Goal: Information Seeking & Learning: Find specific fact

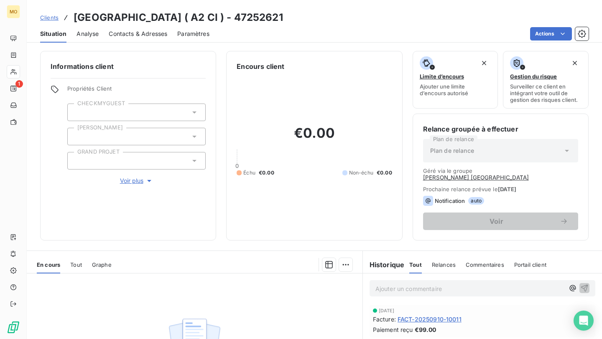
click at [51, 20] on span "Clients" at bounding box center [49, 17] width 18 height 7
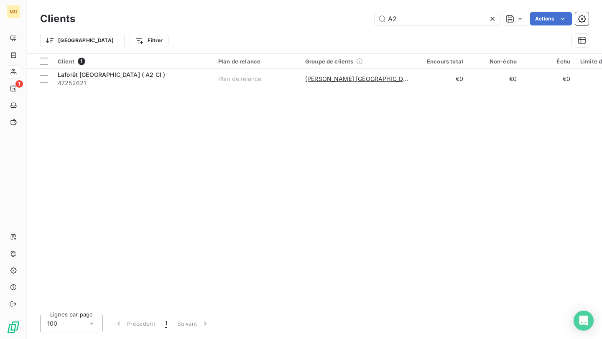
click at [49, 16] on h3 "Clients" at bounding box center [57, 18] width 35 height 15
click at [437, 23] on input "A2" at bounding box center [437, 18] width 125 height 13
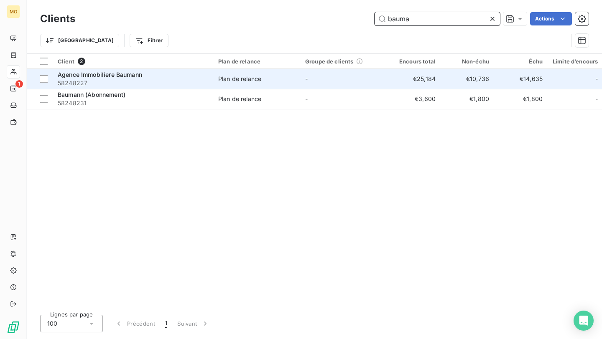
type input "bauma"
click at [158, 82] on span "58248227" at bounding box center [133, 83] width 151 height 8
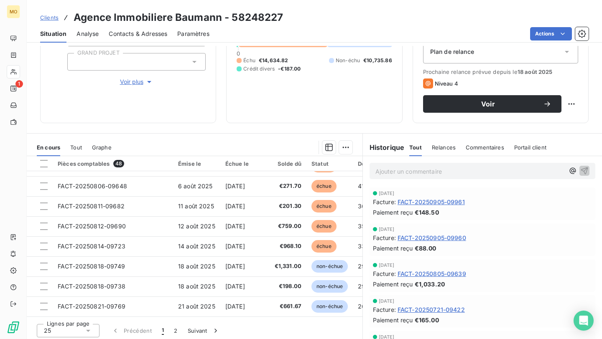
scroll to position [102, 0]
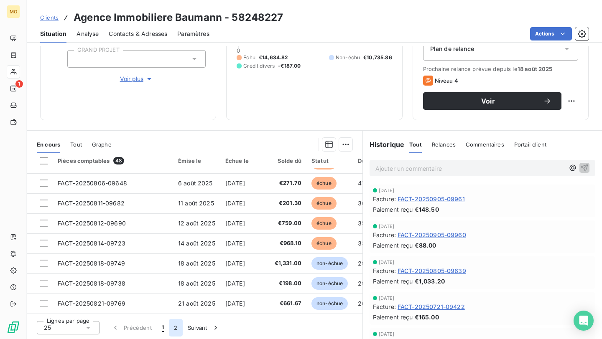
click at [173, 329] on button "2" at bounding box center [175, 328] width 13 height 18
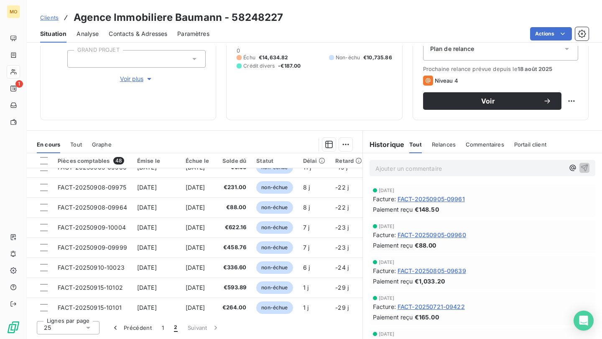
scroll to position [319, 0]
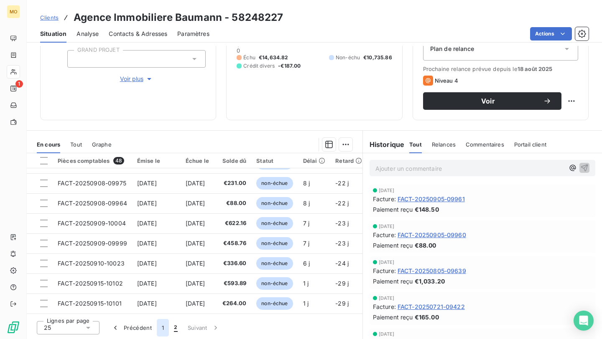
click at [163, 329] on button "1" at bounding box center [163, 328] width 12 height 18
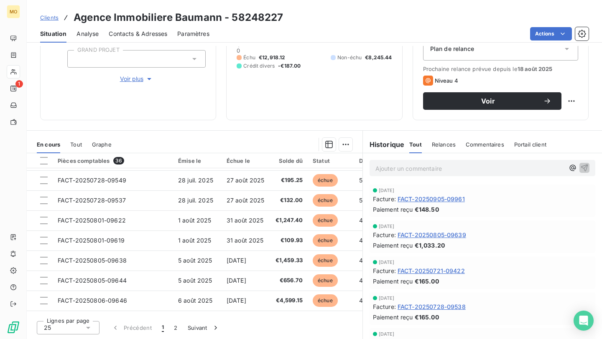
scroll to position [98, 0]
click at [56, 15] on span "Clients" at bounding box center [49, 17] width 18 height 7
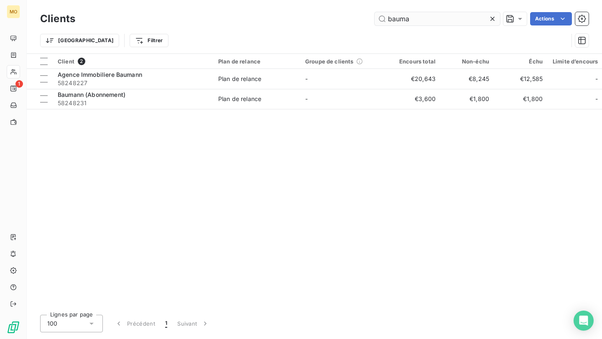
click at [444, 17] on input "bauma" at bounding box center [437, 18] width 125 height 13
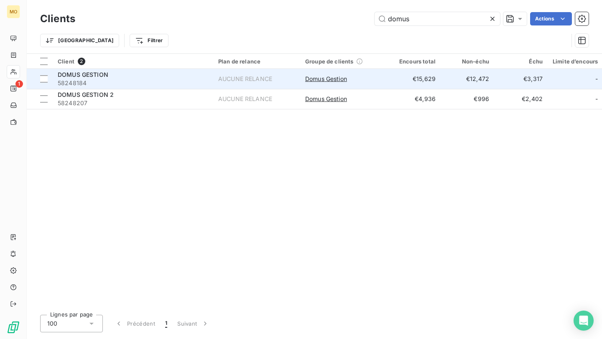
type input "domus"
click at [158, 79] on span "58248184" at bounding box center [133, 83] width 151 height 8
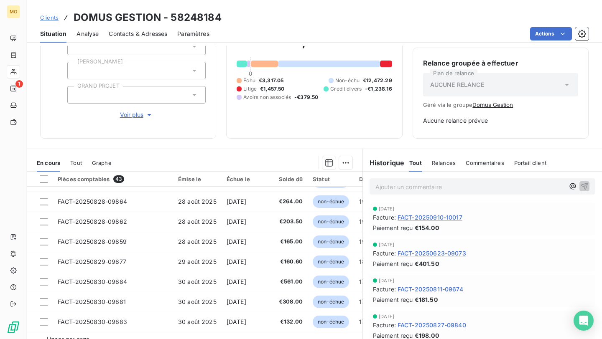
scroll to position [84, 0]
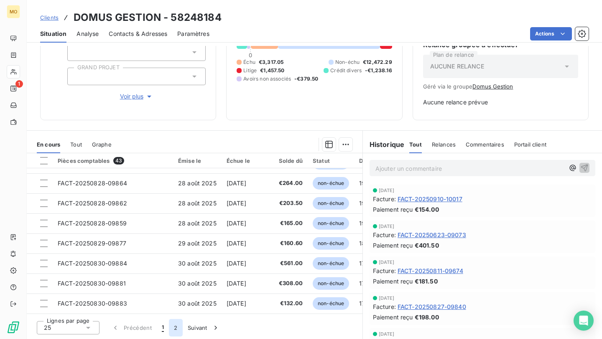
click at [173, 327] on button "2" at bounding box center [175, 328] width 13 height 18
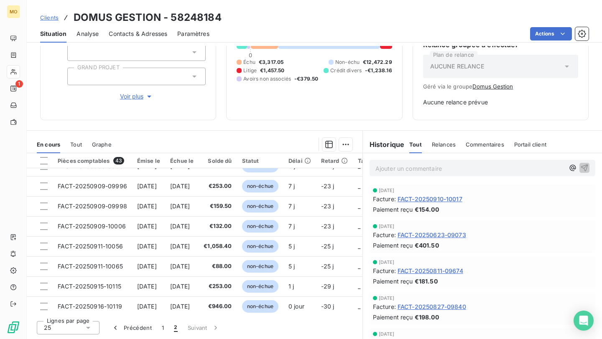
scroll to position [219, 0]
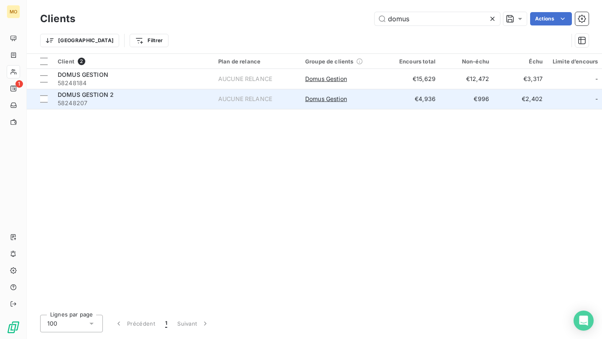
click at [159, 101] on span "58248207" at bounding box center [133, 103] width 151 height 8
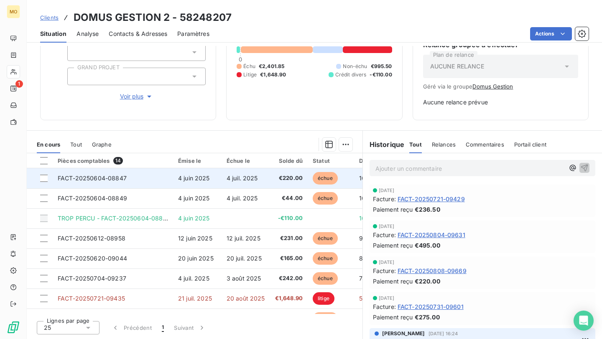
click at [240, 178] on span "4 juil. 2025" at bounding box center [242, 178] width 31 height 7
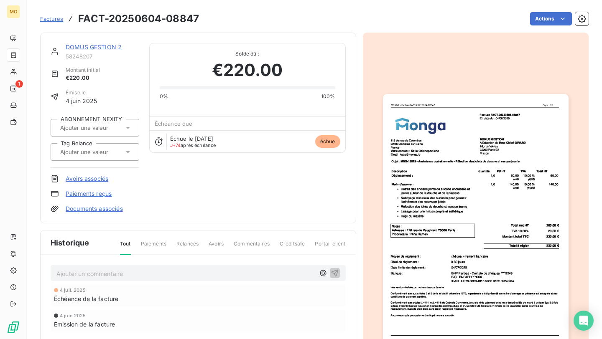
click at [446, 203] on img "button" at bounding box center [476, 225] width 186 height 262
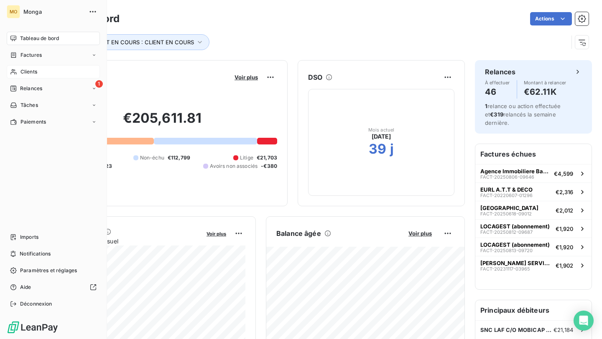
click at [15, 72] on icon at bounding box center [13, 72] width 7 height 7
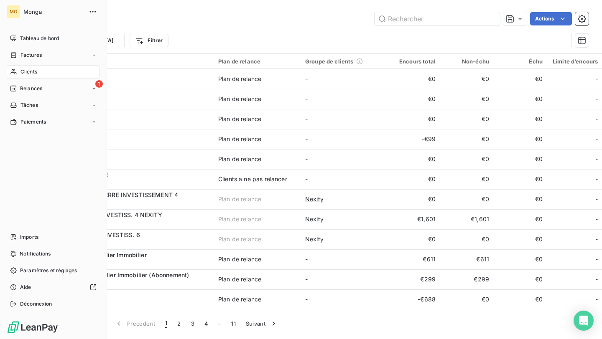
click at [13, 67] on div "Clients" at bounding box center [53, 71] width 93 height 13
click at [52, 39] on span "Tableau de bord" at bounding box center [39, 39] width 39 height 8
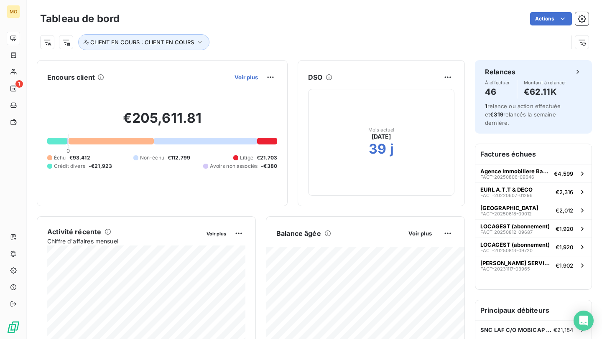
click at [249, 79] on span "Voir plus" at bounding box center [246, 77] width 23 height 7
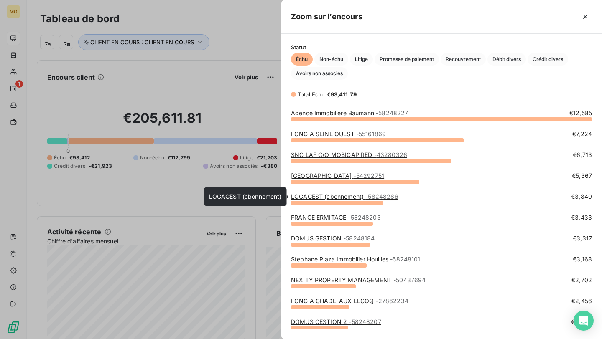
click at [328, 197] on link "LOCAGEST (abonnement) - 58248286" at bounding box center [344, 196] width 107 height 7
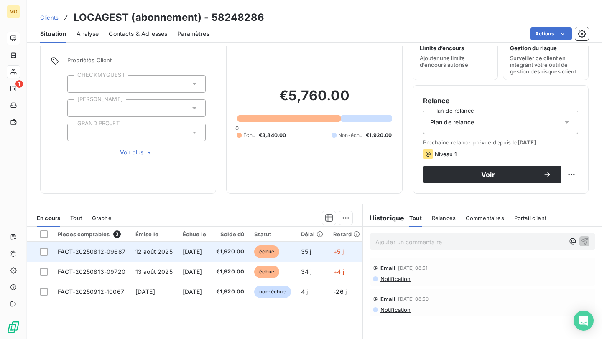
scroll to position [30, 0]
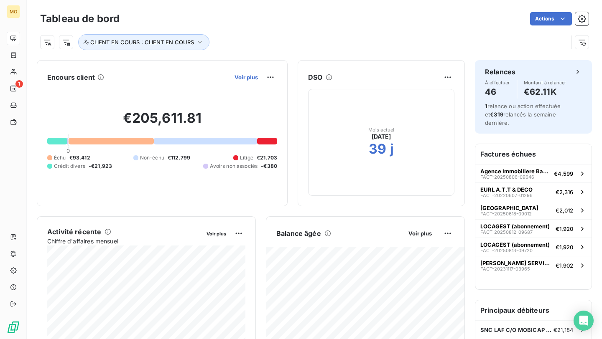
click at [248, 77] on span "Voir plus" at bounding box center [246, 77] width 23 height 7
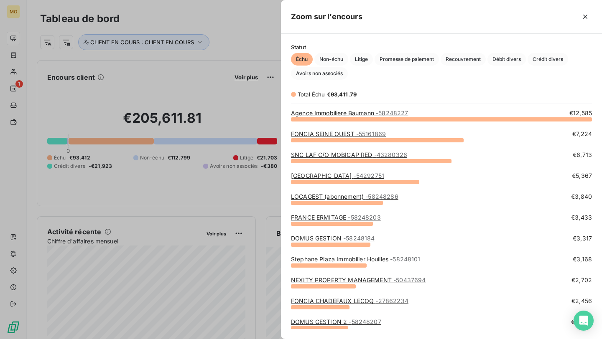
click at [362, 112] on link "Agence Immobiliere Baumann - 58248227" at bounding box center [349, 113] width 117 height 7
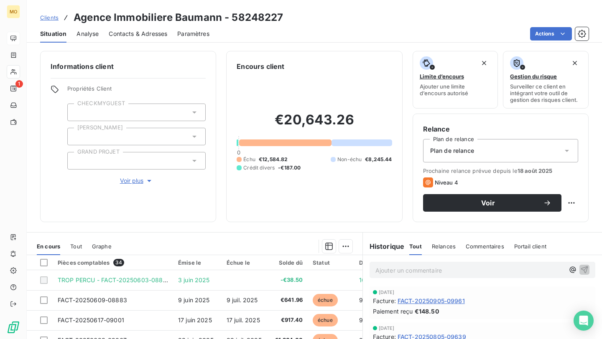
click at [151, 33] on span "Contacts & Adresses" at bounding box center [138, 34] width 59 height 8
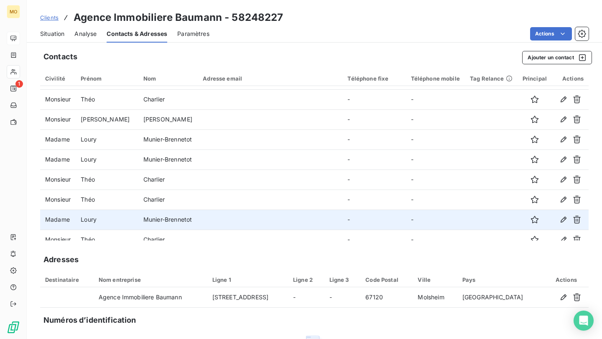
scroll to position [367, 0]
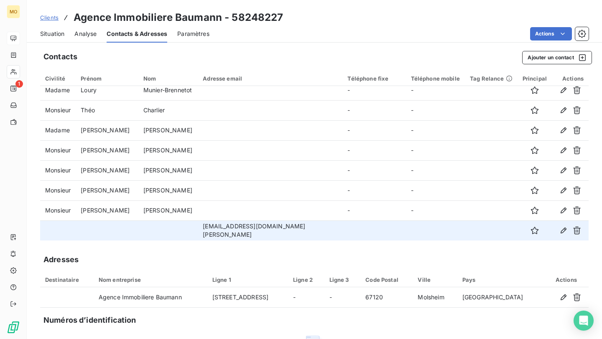
click at [260, 230] on td "gerance@agence-baumann.com" at bounding box center [270, 231] width 145 height 20
copy td "gerance@agence-baumann.com"
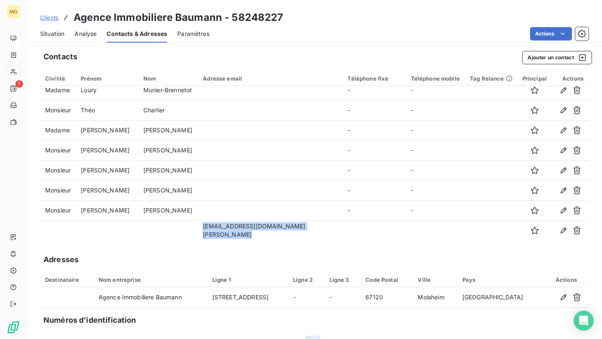
click at [56, 32] on span "Situation" at bounding box center [52, 34] width 24 height 8
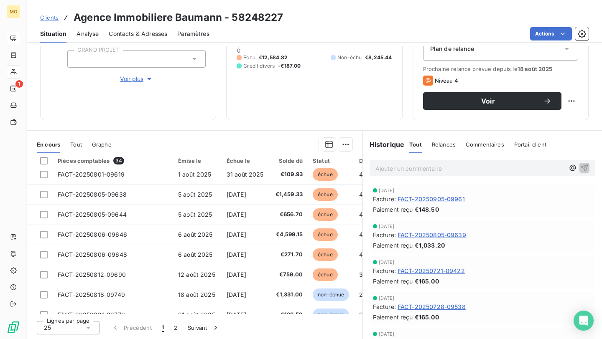
scroll to position [41, 0]
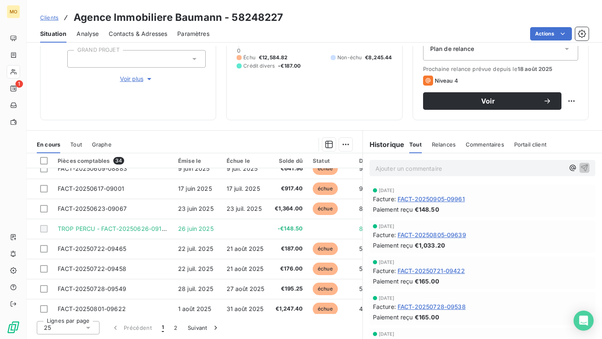
scroll to position [17, 0]
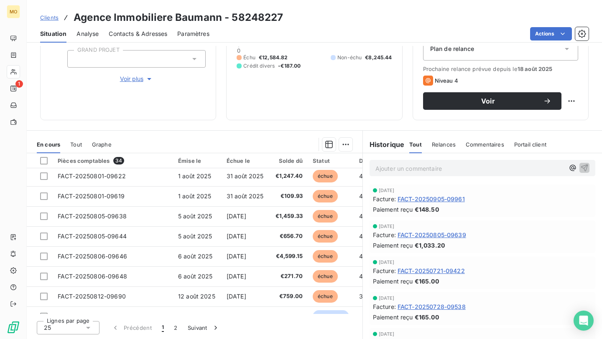
scroll to position [307, 0]
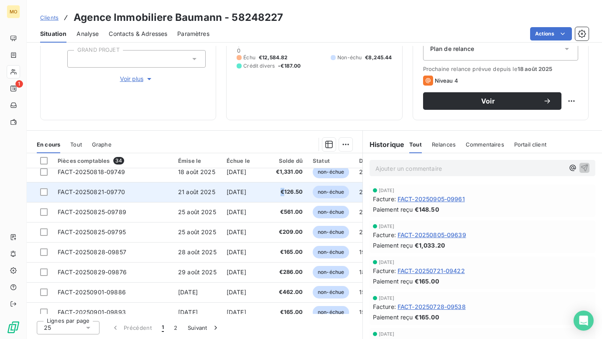
copy span "€"
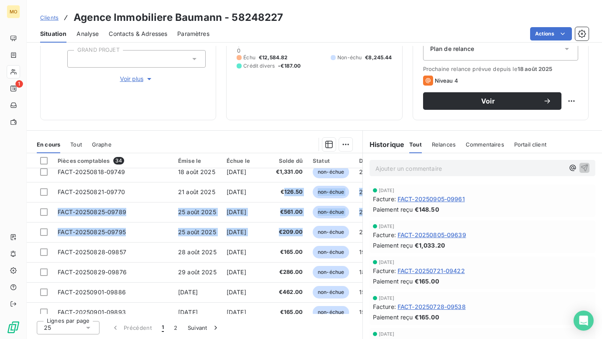
drag, startPoint x: 286, startPoint y: 193, endPoint x: 397, endPoint y: 338, distance: 182.8
click at [390, 329] on div "En cours Tout Graphe Pièces comptables 34 Émise le Échue le Solde dû Statut Dél…" at bounding box center [314, 234] width 575 height 209
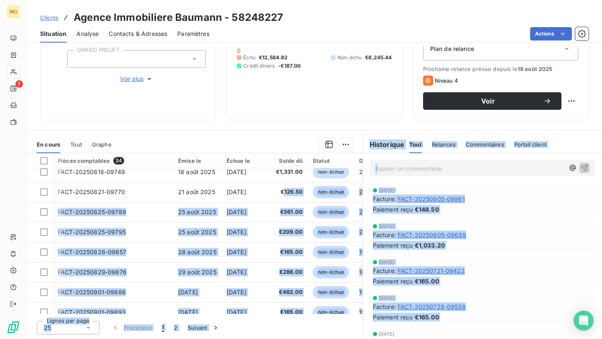
scroll to position [330, 47]
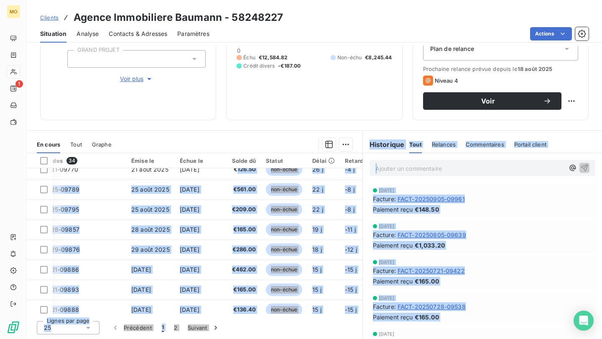
click at [123, 36] on span "Contacts & Adresses" at bounding box center [138, 34] width 59 height 8
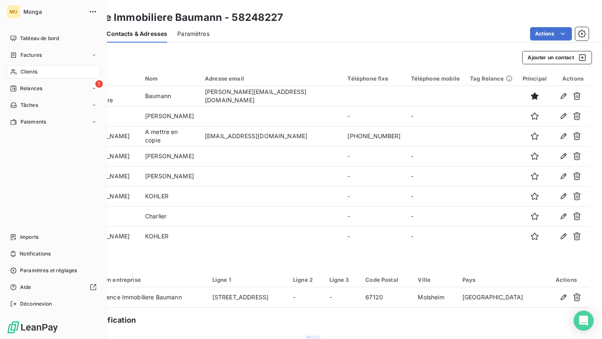
click at [28, 68] on span "Clients" at bounding box center [28, 72] width 17 height 8
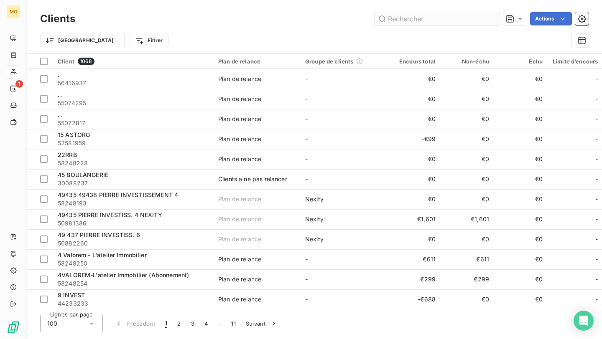
click at [408, 17] on input "text" at bounding box center [437, 18] width 125 height 13
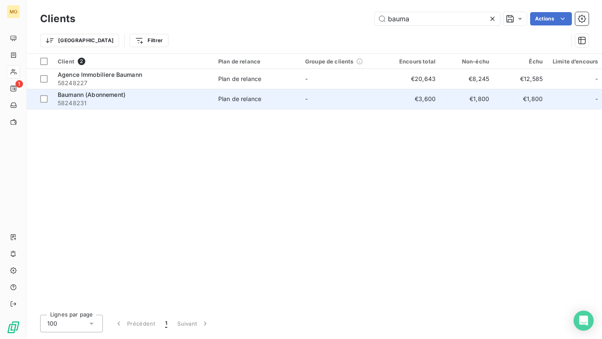
type input "bauma"
click at [275, 91] on td "Plan de relance" at bounding box center [256, 99] width 87 height 20
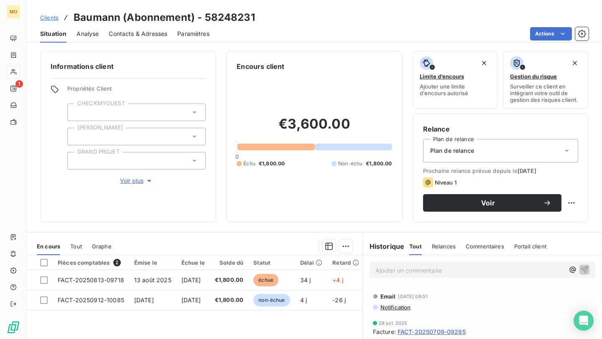
click at [147, 36] on span "Contacts & Adresses" at bounding box center [138, 34] width 59 height 8
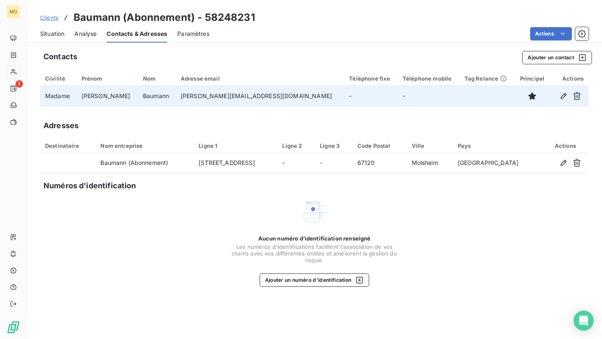
click at [191, 95] on td "sylvie.baumann@agence-baumann.com" at bounding box center [260, 96] width 168 height 20
copy td "sylvie.baumann@agence-baumann.com"
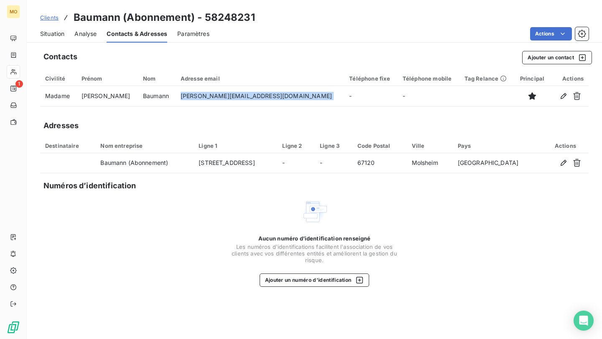
click at [51, 35] on span "Situation" at bounding box center [52, 34] width 24 height 8
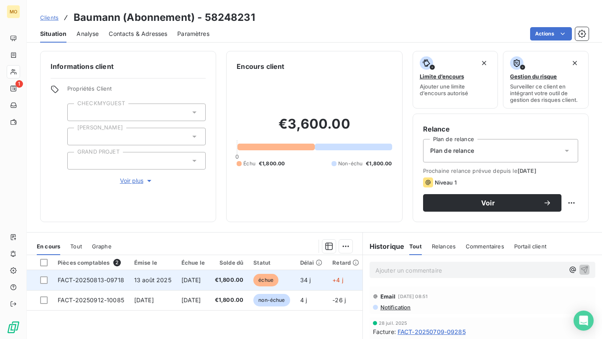
click at [125, 287] on td "FACT-20250813-09718" at bounding box center [91, 281] width 77 height 20
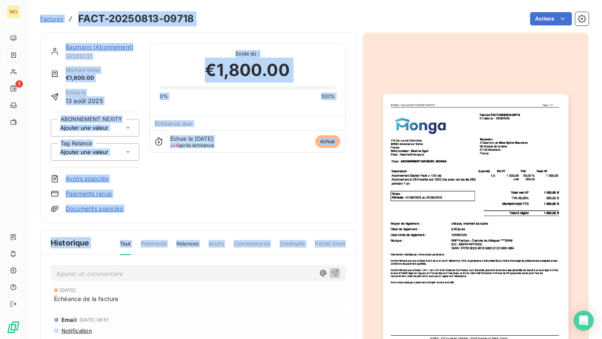
drag, startPoint x: 125, startPoint y: 287, endPoint x: 239, endPoint y: 243, distance: 121.5
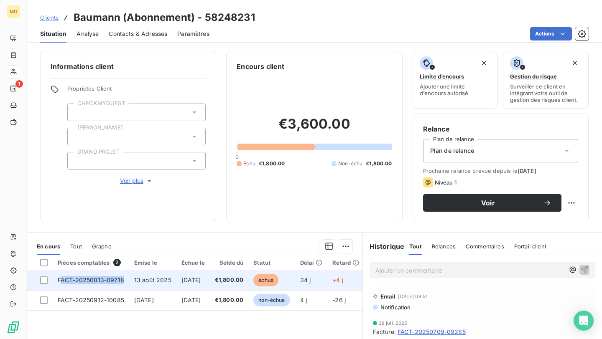
copy span "ACT-20250813-09718"
copy span "FACT-20250813-09718"
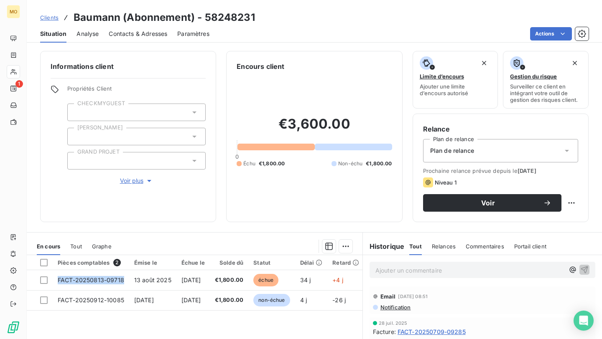
drag, startPoint x: 133, startPoint y: 278, endPoint x: 113, endPoint y: 339, distance: 64.4
click at [113, 339] on div "Pièces comptables 2 Émise le Échue le Solde dû Statut Délai Retard Tag Relance …" at bounding box center [195, 335] width 336 height 161
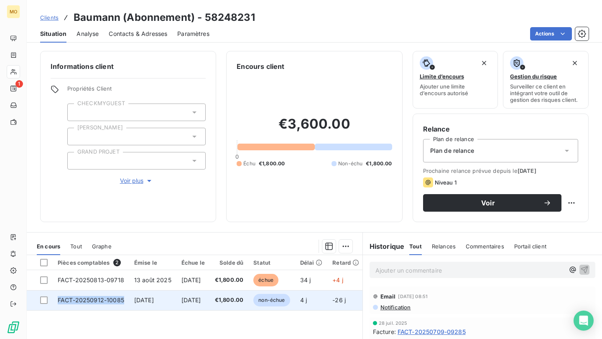
copy span "FACT-20250912-10085"
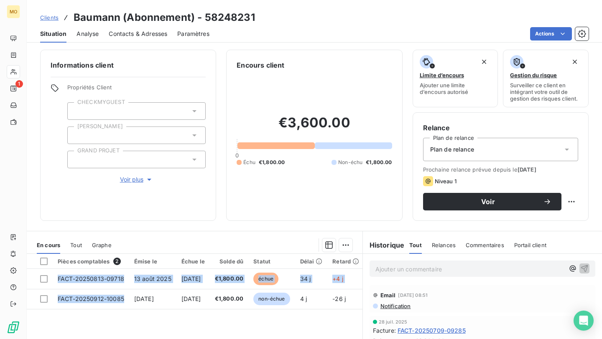
drag, startPoint x: 125, startPoint y: 300, endPoint x: 285, endPoint y: 339, distance: 164.8
click at [285, 339] on div "Pièces comptables 2 Émise le Échue le Solde dû Statut Délai Retard Tag Relance …" at bounding box center [195, 334] width 336 height 161
click at [46, 20] on span "Clients" at bounding box center [49, 17] width 18 height 7
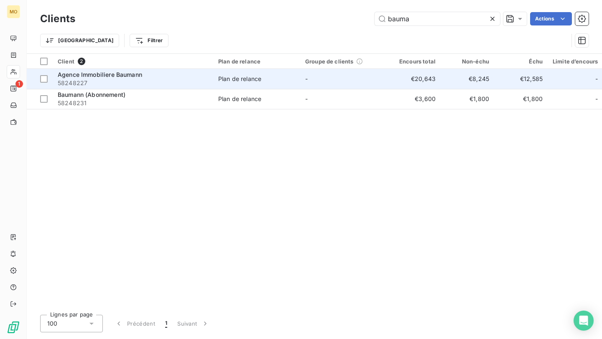
click at [306, 73] on td "-" at bounding box center [343, 79] width 87 height 20
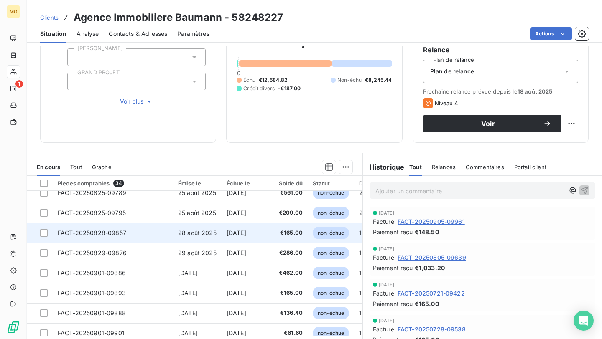
scroll to position [350, 0]
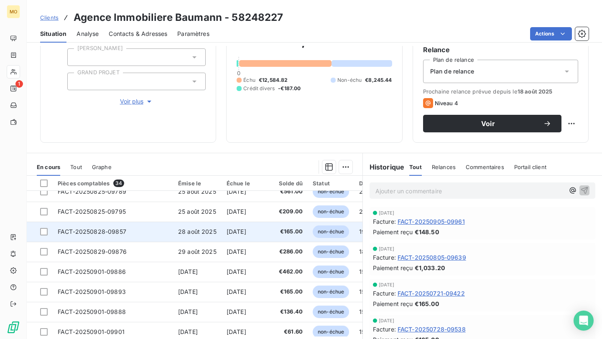
click at [288, 230] on span "€165.00" at bounding box center [289, 232] width 28 height 8
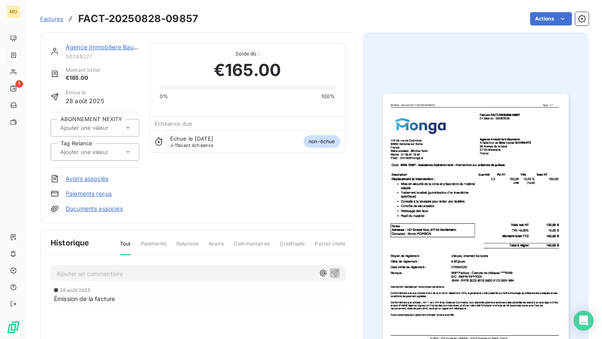
click at [544, 164] on img "button" at bounding box center [476, 225] width 186 height 262
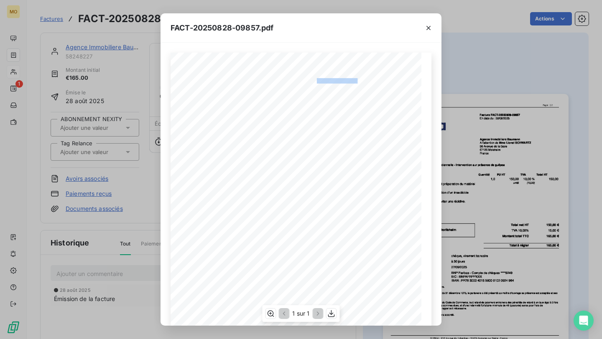
drag, startPoint x: 318, startPoint y: 80, endPoint x: 356, endPoint y: 80, distance: 38.5
click at [356, 80] on span "Facture FACT-20250828-09857" at bounding box center [333, 81] width 55 height 4
copy span "e FACT-20250828-098"
click at [140, 70] on div "FACT-20250828-09857.pdf 119 bis rue de Colombes 92600 Asnieres sur Seine France…" at bounding box center [301, 169] width 602 height 339
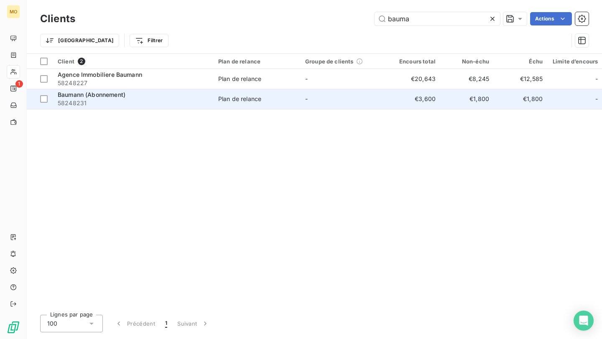
click at [172, 99] on span "58248231" at bounding box center [133, 103] width 151 height 8
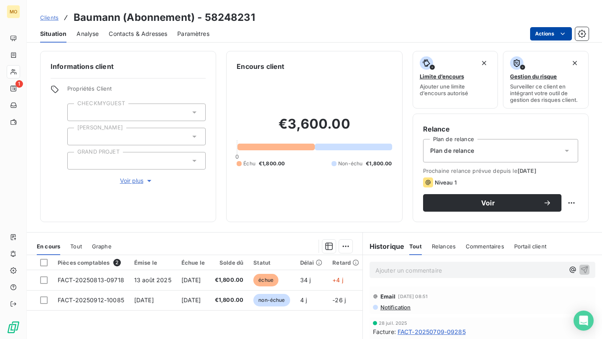
click at [532, 38] on html "MO 1 Clients Baumann (Abonnement) - 58248231 Situation Analyse Contacts & Adres…" at bounding box center [301, 169] width 602 height 339
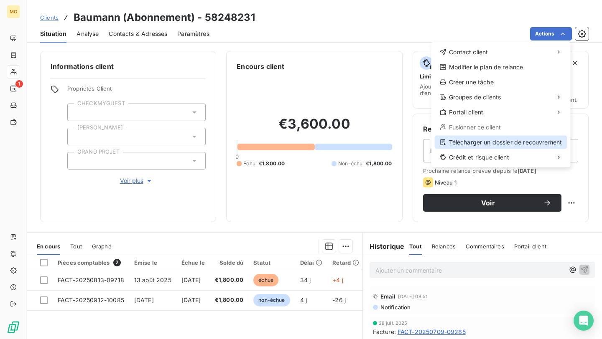
click at [470, 136] on div "Télécharger un dossier de recouvrement" at bounding box center [501, 142] width 133 height 13
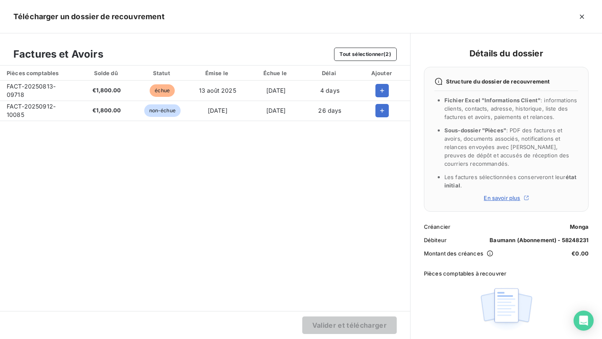
click at [366, 90] on div at bounding box center [382, 90] width 42 height 13
click at [378, 90] on icon "button" at bounding box center [382, 91] width 8 height 8
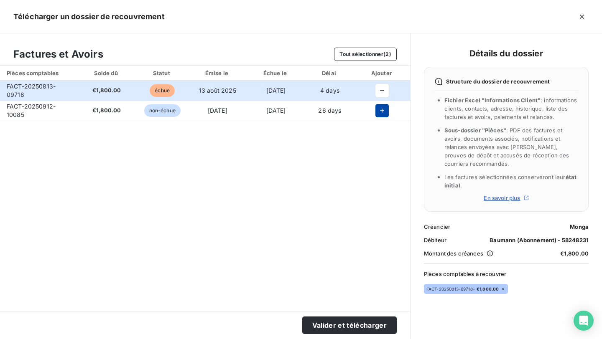
click at [377, 117] on button "button" at bounding box center [381, 110] width 13 height 13
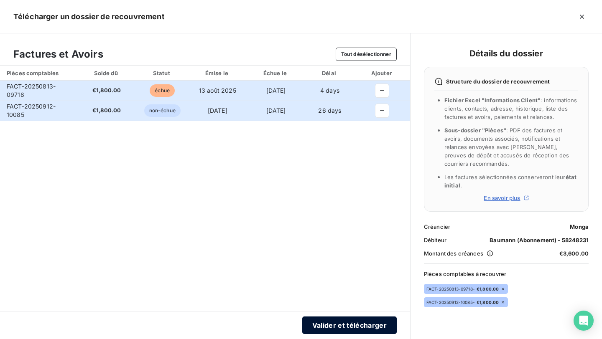
click at [329, 328] on button "Valider et télécharger" at bounding box center [349, 326] width 94 height 18
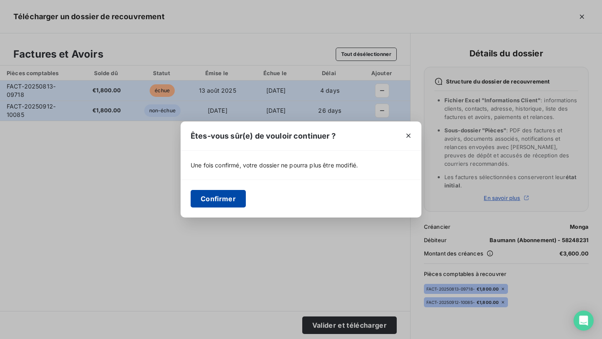
click at [226, 196] on button "Confirmer" at bounding box center [218, 199] width 55 height 18
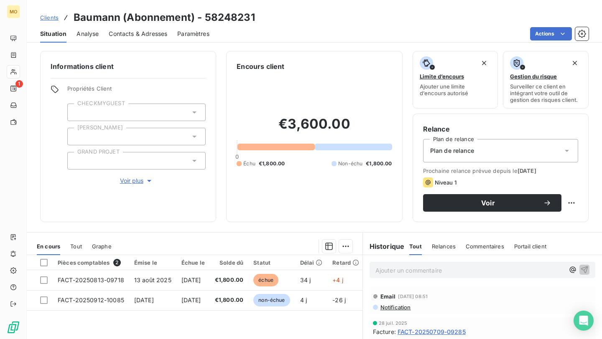
click at [55, 16] on span "Clients" at bounding box center [49, 17] width 18 height 7
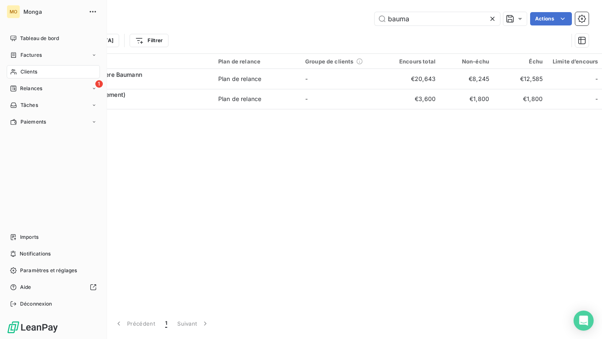
click at [21, 69] on span "Clients" at bounding box center [28, 72] width 17 height 8
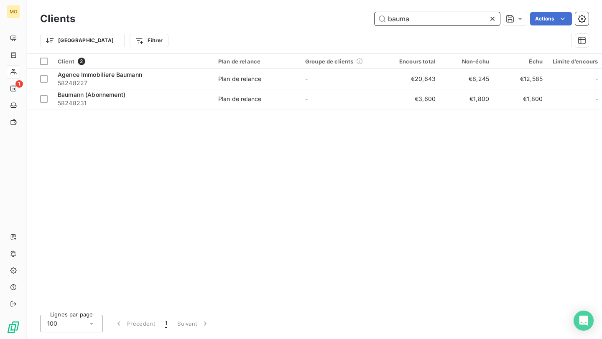
click at [396, 20] on input "bauma" at bounding box center [437, 18] width 125 height 13
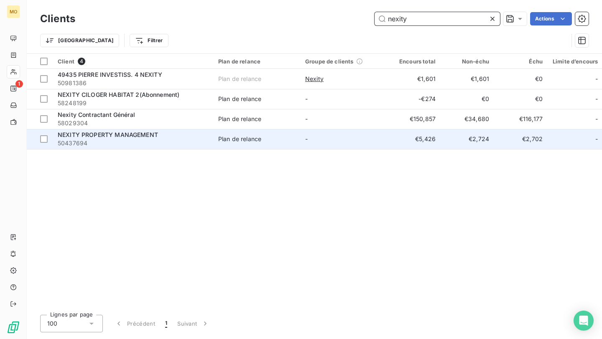
type input "nexity"
click at [190, 144] on span "50437694" at bounding box center [133, 143] width 151 height 8
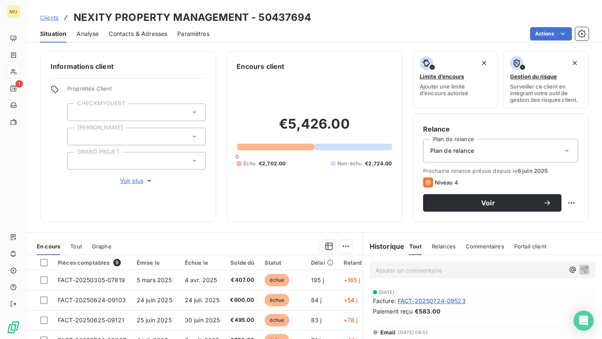
scroll to position [102, 0]
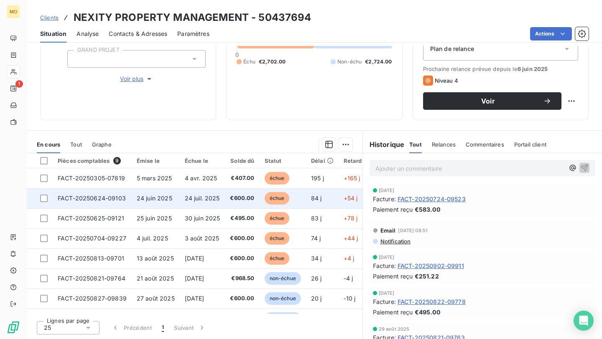
click at [193, 197] on span "24 juil. 2025" at bounding box center [202, 198] width 35 height 7
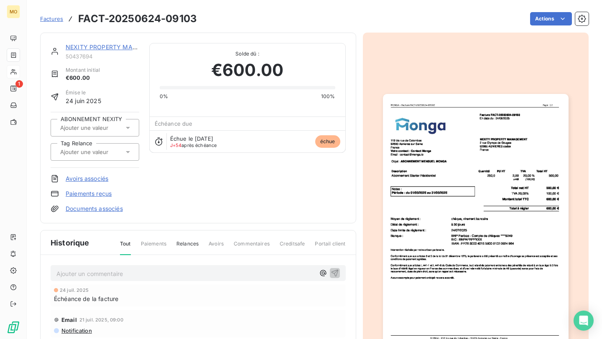
click at [462, 184] on img "button" at bounding box center [476, 225] width 186 height 262
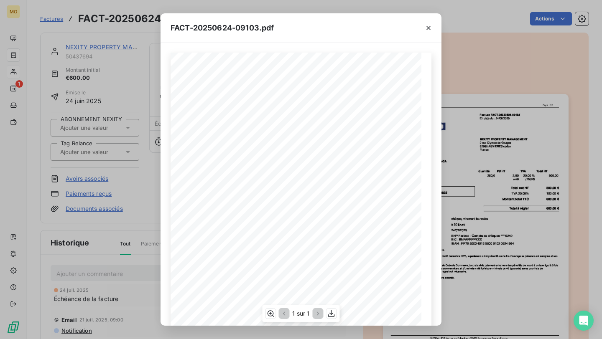
click at [355, 82] on span "Facture FACT-20250624-09103" at bounding box center [334, 81] width 56 height 4
copy span "09103"
click at [365, 82] on div "119 bis rue de Colombes 92600 Asnieres sur Seine France Votre contact : Contact…" at bounding box center [301, 230] width 261 height 354
click at [354, 81] on span "Facture FACT-20250624-09103" at bounding box center [334, 81] width 56 height 4
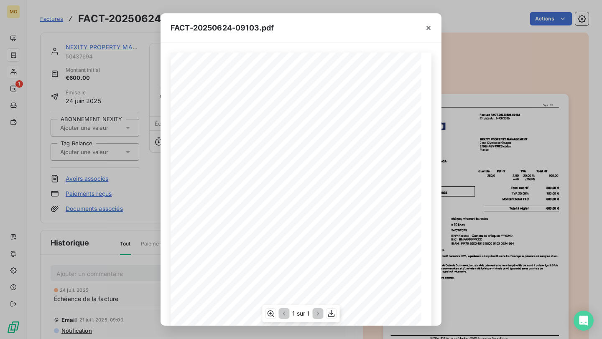
click at [349, 81] on span "Facture FACT-20250624-09103" at bounding box center [334, 81] width 56 height 4
drag, startPoint x: 345, startPoint y: 79, endPoint x: 360, endPoint y: 79, distance: 15.1
click at [360, 79] on span "Facture FACT-20250624-09103" at bounding box center [334, 81] width 56 height 4
copy span "24-09103"
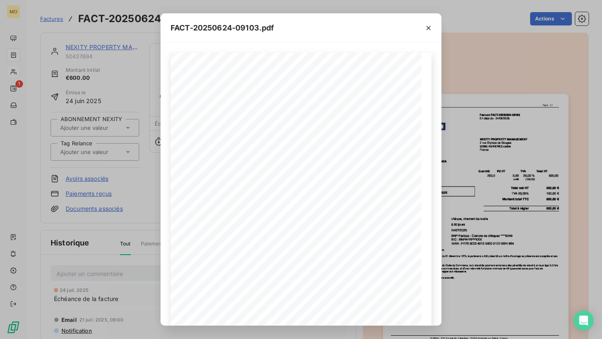
click at [144, 199] on div "FACT-20250624-09103.pdf 119 bis rue de Colombes 92600 Asnieres sur Seine France…" at bounding box center [301, 169] width 602 height 339
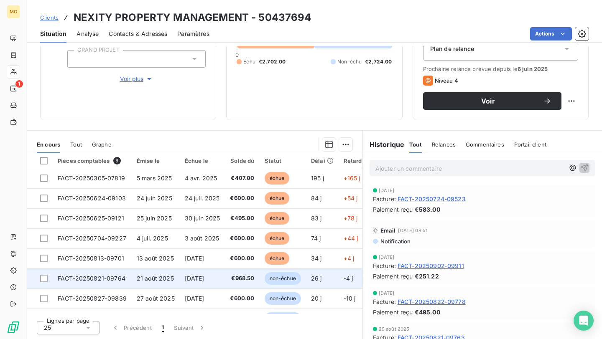
scroll to position [38, 0]
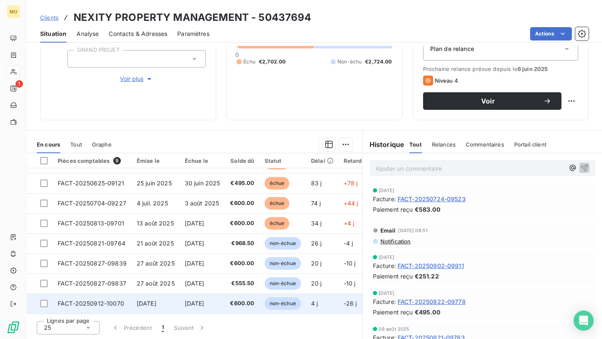
click at [202, 295] on td "12 oct. 2025" at bounding box center [203, 304] width 46 height 20
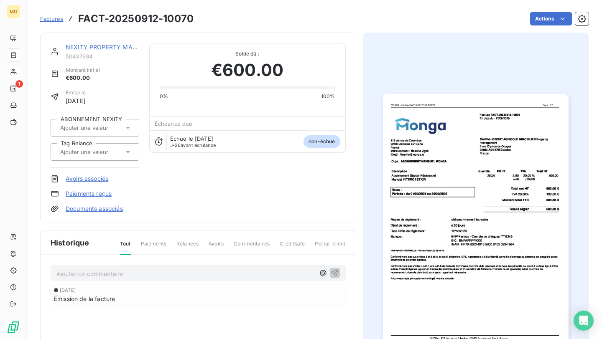
click at [498, 139] on img "button" at bounding box center [476, 225] width 186 height 262
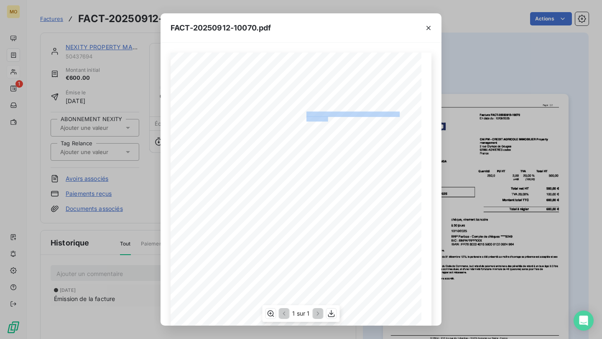
drag, startPoint x: 328, startPoint y: 119, endPoint x: 306, endPoint y: 113, distance: 22.1
click at [306, 113] on div "119 bis rue de Colombes 92600 Asnieres sur Seine France Votre contact : Nesrine…" at bounding box center [301, 230] width 251 height 355
copy div "CAI PM - CREDIT AGRICOLE IMMOBILIER Property managemen"
click at [455, 148] on div "FACT-20250912-10070.pdf 119 bis rue de Colombes 92600 Asnieres sur Seine France…" at bounding box center [301, 169] width 602 height 339
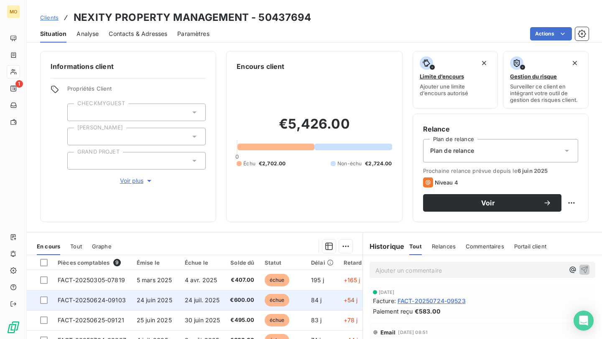
click at [138, 302] on span "24 juin 2025" at bounding box center [155, 300] width 36 height 7
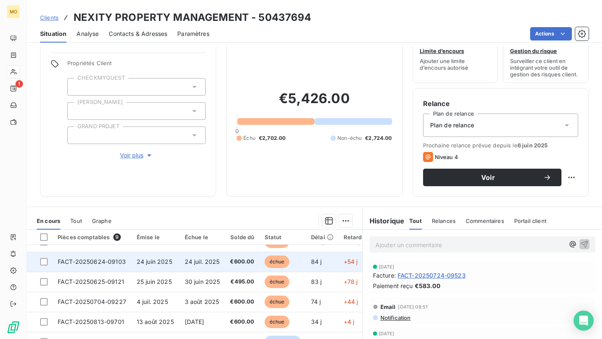
scroll to position [14, 0]
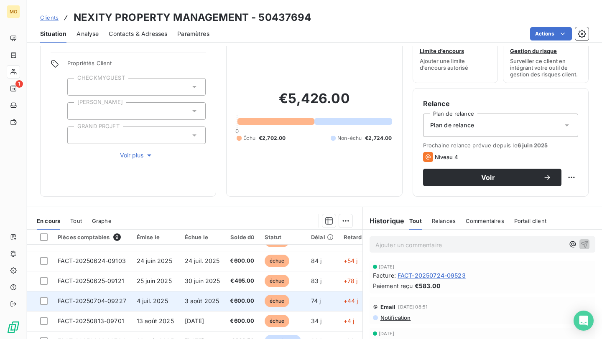
click at [237, 306] on td "€600.00" at bounding box center [242, 301] width 34 height 20
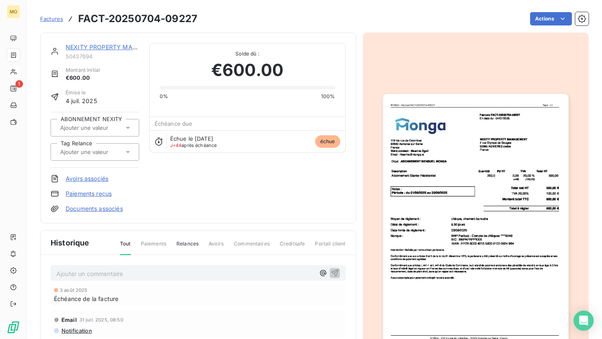
click at [492, 111] on img "button" at bounding box center [476, 225] width 186 height 262
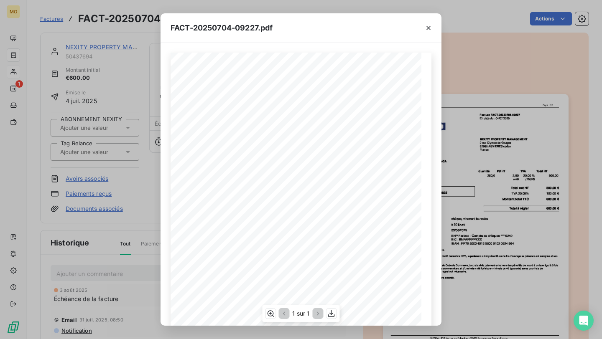
click at [350, 80] on span "Facture FACT-20250704-09227" at bounding box center [333, 81] width 55 height 4
copy span "09227"
click at [452, 114] on div "FACT-20250704-09227.pdf 119 bis rue de Colombes 92600 Asnieres sur Seine France…" at bounding box center [301, 169] width 602 height 339
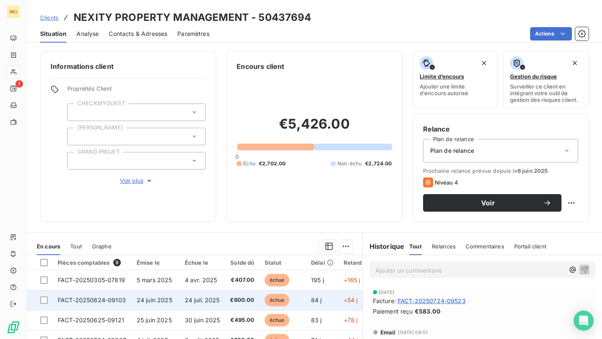
click at [219, 299] on td "24 juil. 2025" at bounding box center [203, 301] width 46 height 20
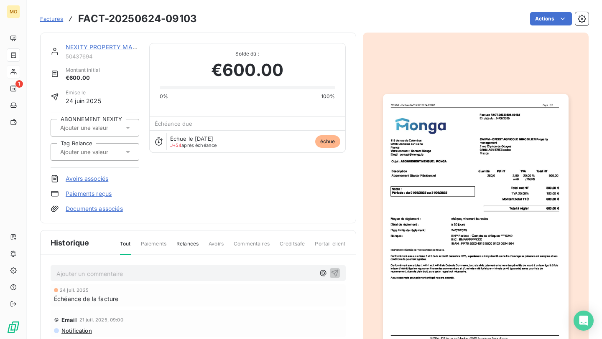
click at [452, 170] on img "button" at bounding box center [476, 225] width 186 height 262
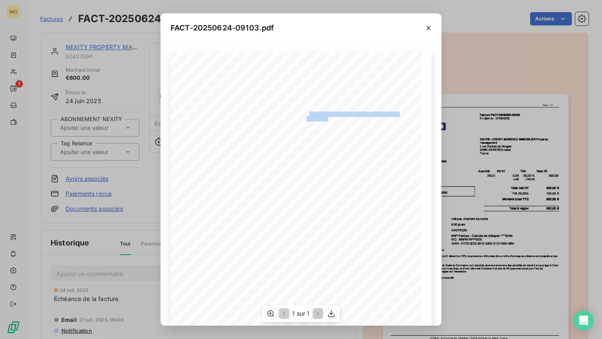
drag, startPoint x: 329, startPoint y: 118, endPoint x: 308, endPoint y: 113, distance: 22.0
click at [308, 113] on div "119 bis rue de Colombes 92600 Asnieres sur Seine France Votre contact : Contact…" at bounding box center [301, 230] width 251 height 355
click at [109, 170] on div "FACT-20250624-09103.pdf 119 bis rue de Colombes 92600 Asnieres sur Seine France…" at bounding box center [301, 169] width 602 height 339
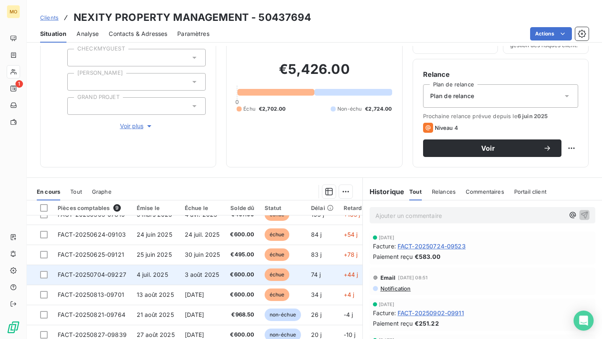
scroll to position [11, 0]
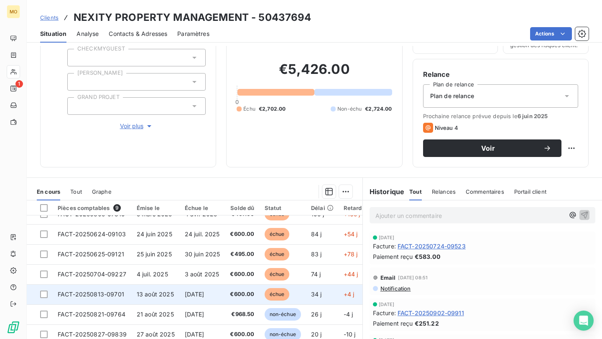
click at [180, 293] on td "[DATE]" at bounding box center [203, 295] width 46 height 20
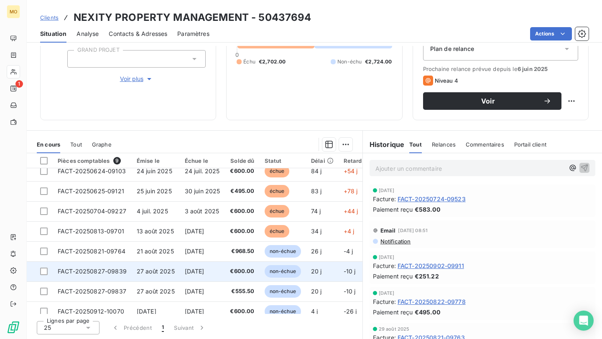
scroll to position [28, 0]
click at [204, 272] on span "26 sept. 2025" at bounding box center [195, 271] width 20 height 7
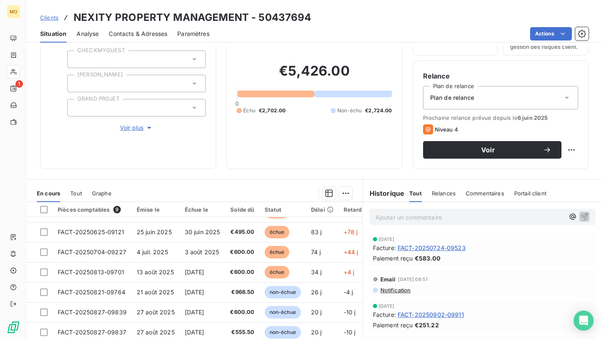
scroll to position [102, 0]
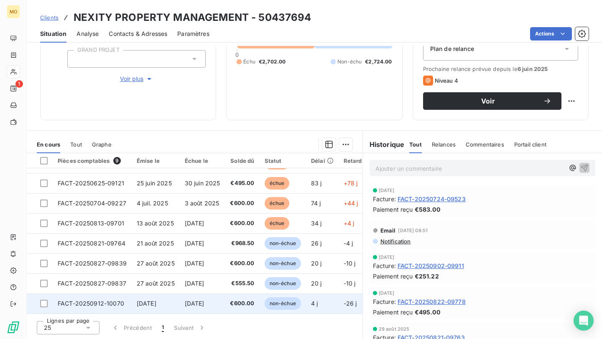
click at [196, 304] on span "12 oct. 2025" at bounding box center [195, 303] width 20 height 7
